Goal: Information Seeking & Learning: Learn about a topic

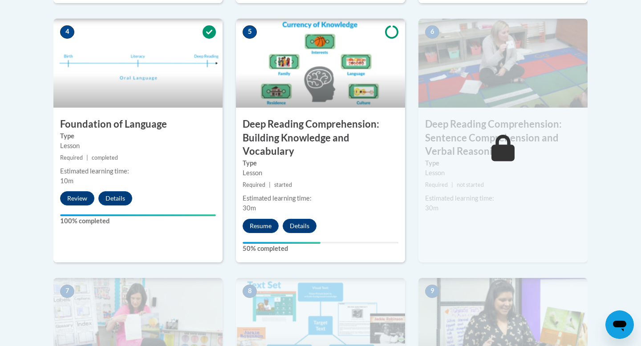
scroll to position [596, 0]
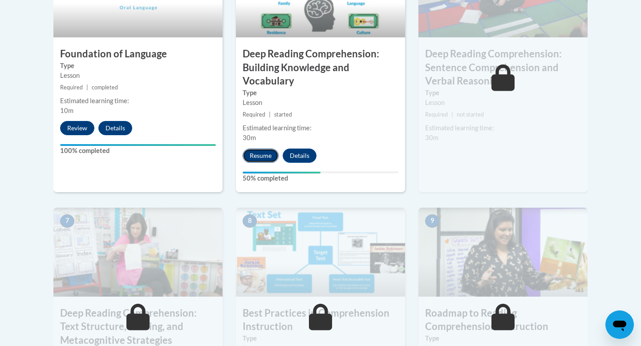
click at [258, 158] on button "Resume" at bounding box center [260, 156] width 36 height 14
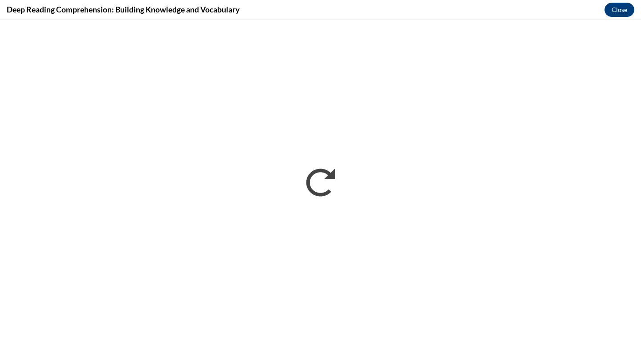
scroll to position [0, 0]
